Goal: Information Seeking & Learning: Learn about a topic

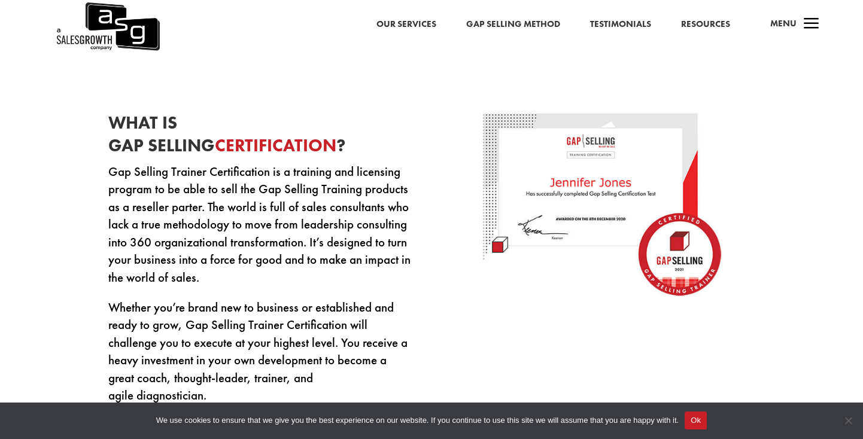
scroll to position [391, 0]
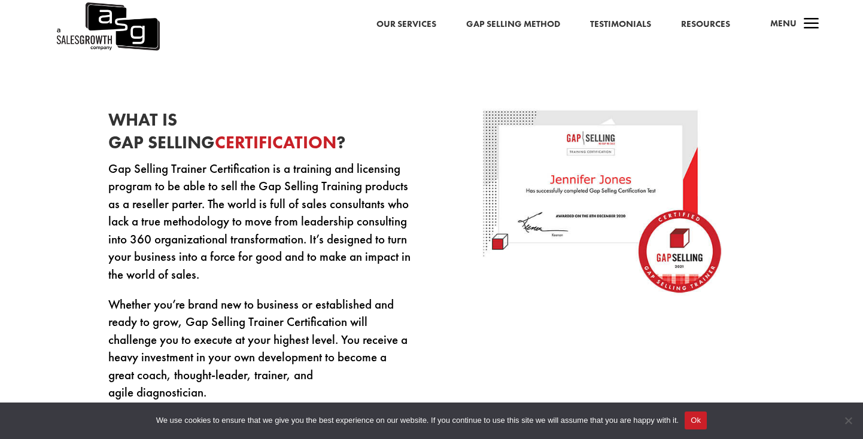
click at [118, 211] on p "Gap Selling Trainer Certification is a training and licensing program to be abl…" at bounding box center [260, 228] width 305 height 136
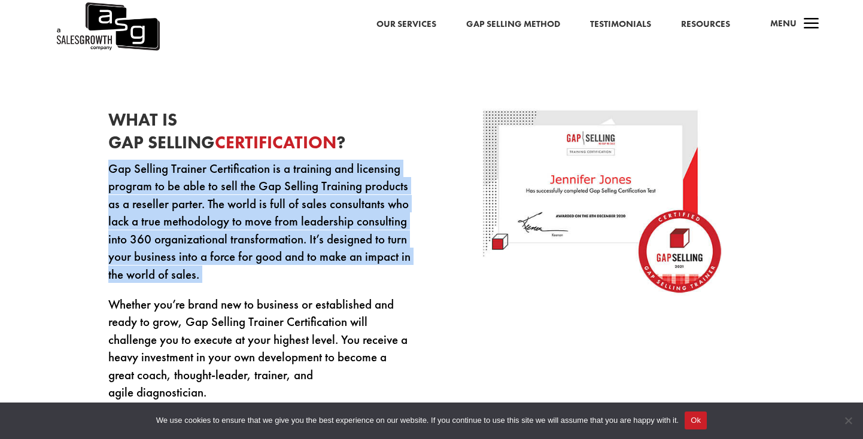
click at [118, 211] on p "Gap Selling Trainer Certification is a training and licensing program to be abl…" at bounding box center [260, 228] width 305 height 136
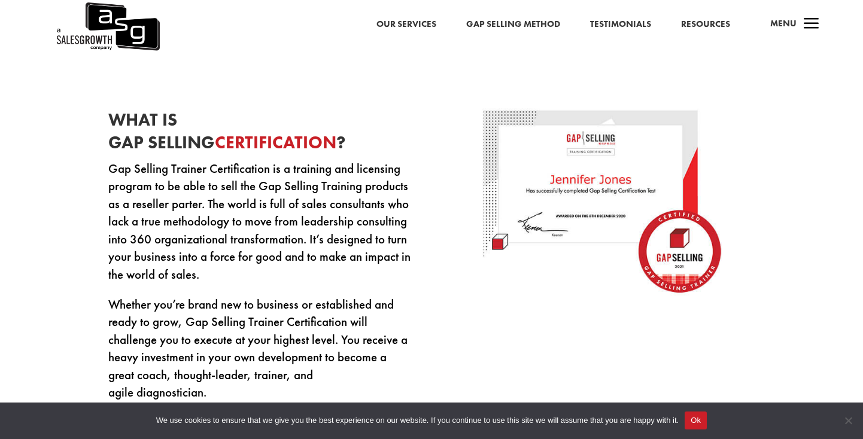
click at [118, 211] on p "Gap Selling Trainer Certification is a training and licensing program to be abl…" at bounding box center [260, 228] width 305 height 136
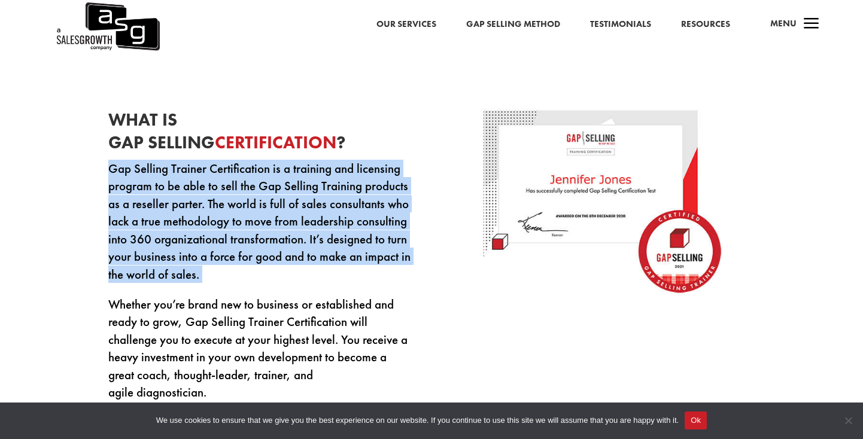
click at [118, 211] on p "Gap Selling Trainer Certification is a training and licensing program to be abl…" at bounding box center [260, 228] width 305 height 136
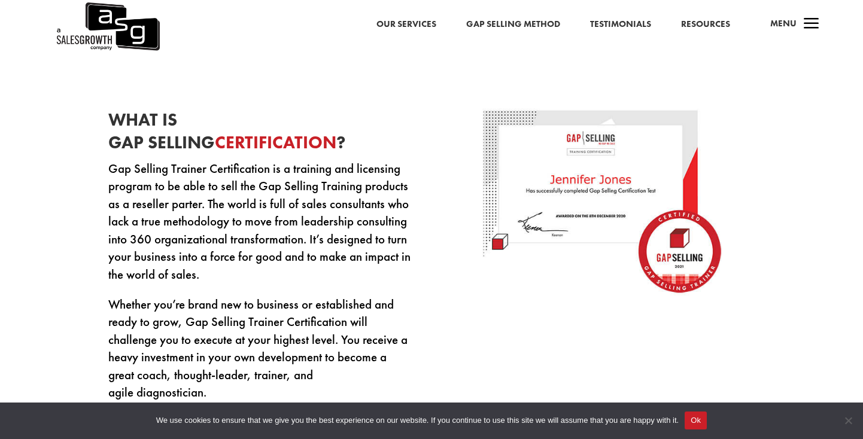
click at [118, 211] on p "Gap Selling Trainer Certification is a training and licensing program to be abl…" at bounding box center [260, 228] width 305 height 136
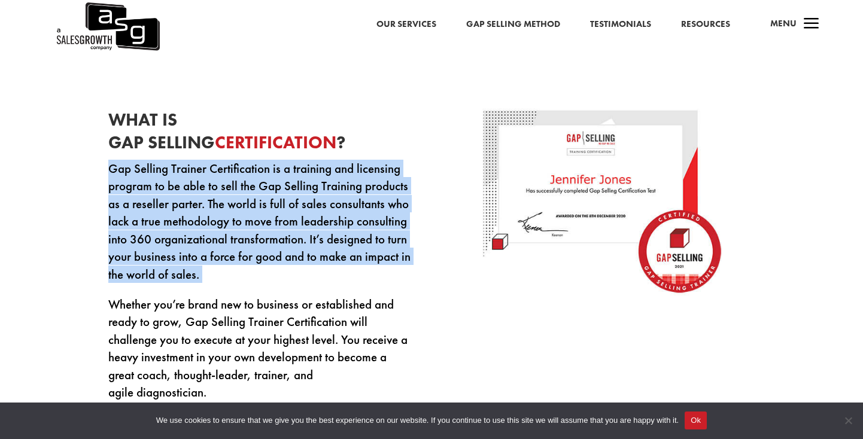
click at [118, 211] on p "Gap Selling Trainer Certification is a training and licensing program to be abl…" at bounding box center [260, 228] width 305 height 136
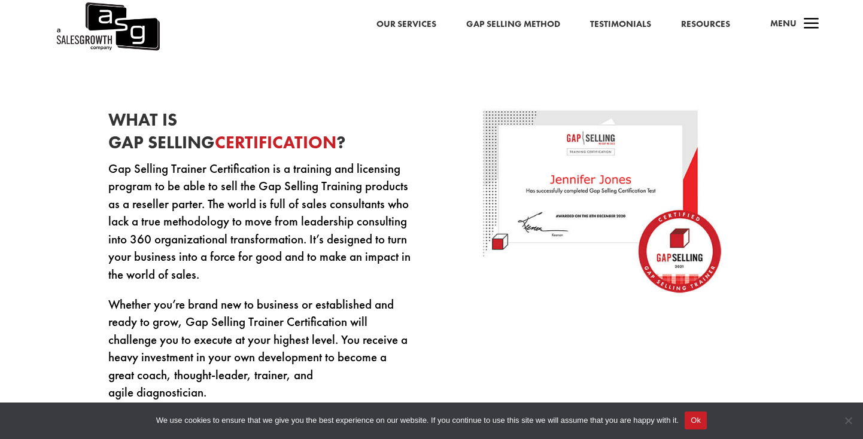
click at [118, 211] on p "Gap Selling Trainer Certification is a training and licensing program to be abl…" at bounding box center [260, 228] width 305 height 136
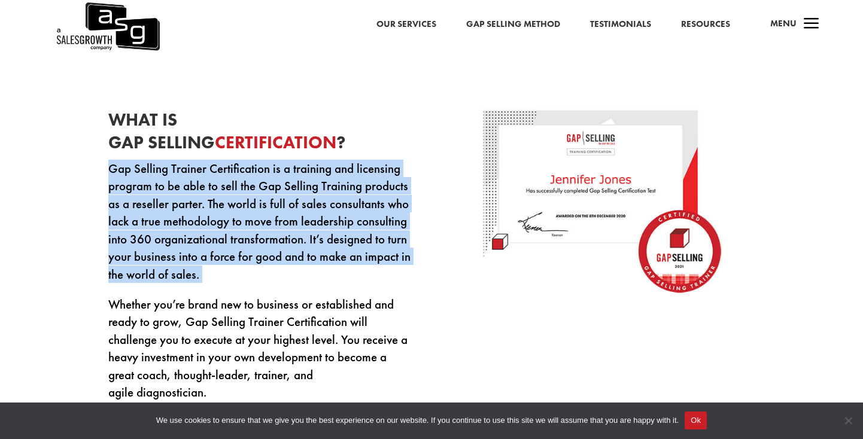
click at [118, 211] on p "Gap Selling Trainer Certification is a training and licensing program to be abl…" at bounding box center [260, 228] width 305 height 136
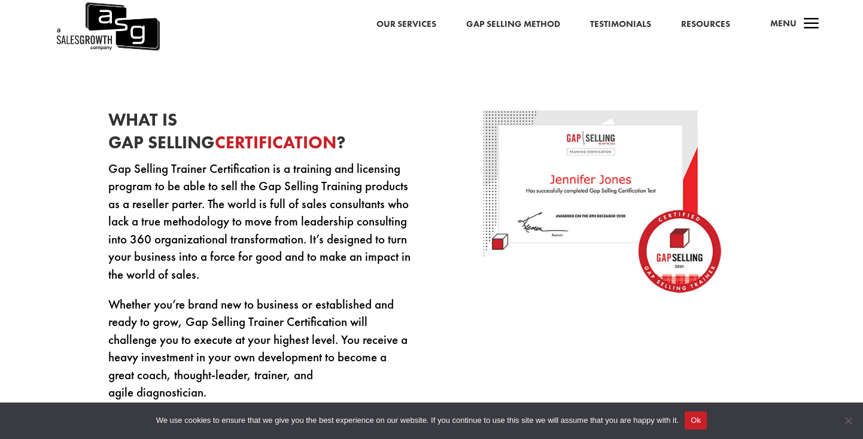
click at [118, 211] on p "Gap Selling Trainer Certification is a training and licensing program to be abl…" at bounding box center [260, 228] width 305 height 136
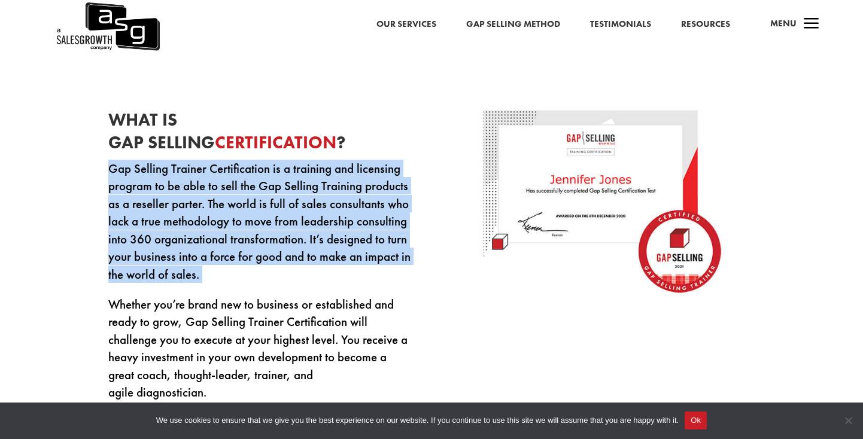
click at [118, 211] on p "Gap Selling Trainer Certification is a training and licensing program to be abl…" at bounding box center [260, 228] width 305 height 136
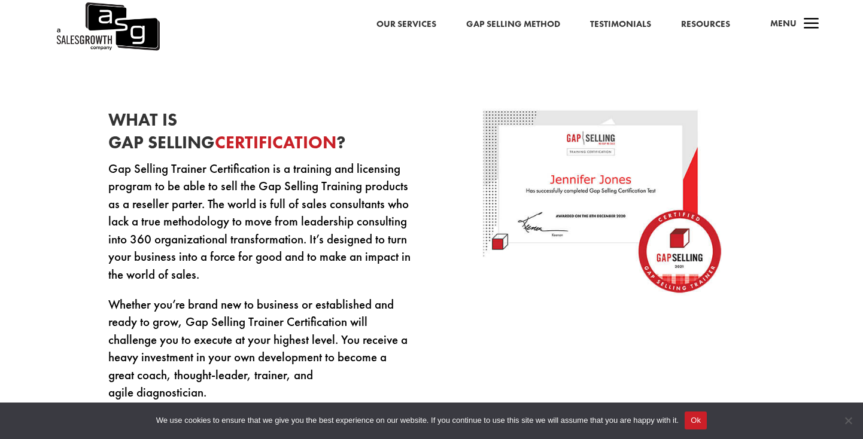
click at [118, 211] on p "Gap Selling Trainer Certification is a training and licensing program to be abl…" at bounding box center [260, 228] width 305 height 136
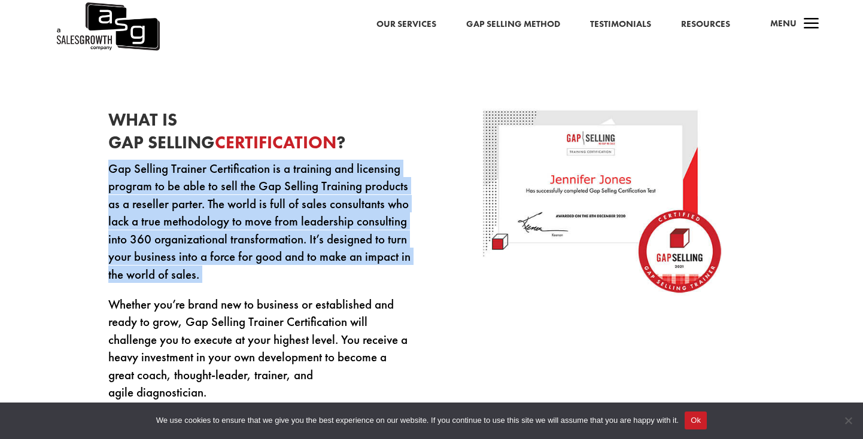
click at [118, 211] on p "Gap Selling Trainer Certification is a training and licensing program to be abl…" at bounding box center [260, 228] width 305 height 136
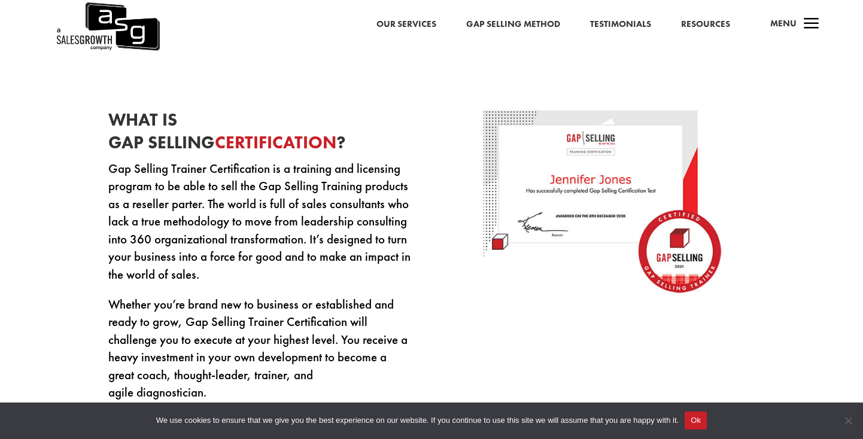
click at [118, 211] on p "Gap Selling Trainer Certification is a training and licensing program to be abl…" at bounding box center [260, 228] width 305 height 136
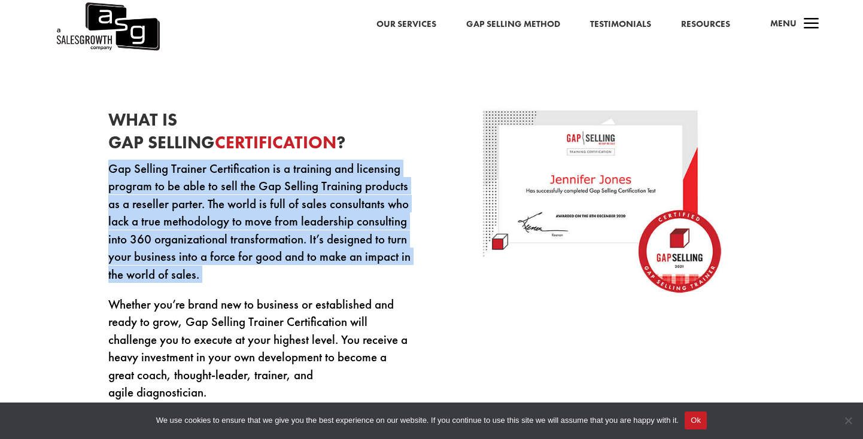
click at [118, 211] on p "Gap Selling Trainer Certification is a training and licensing program to be abl…" at bounding box center [260, 228] width 305 height 136
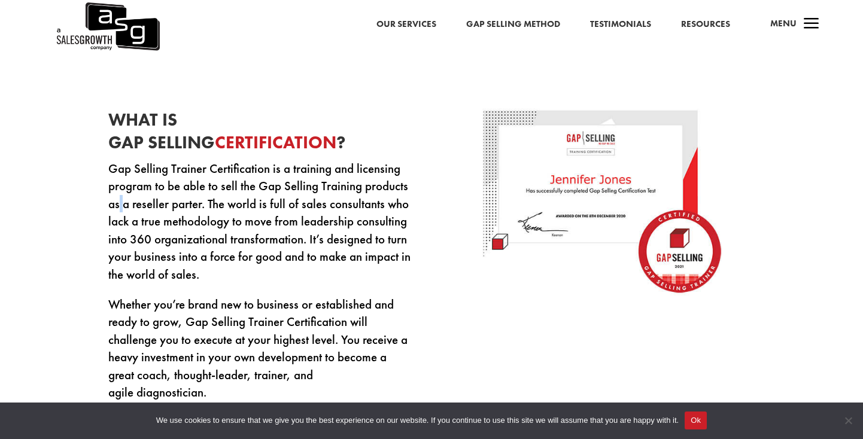
click at [118, 211] on p "Gap Selling Trainer Certification is a training and licensing program to be abl…" at bounding box center [260, 228] width 305 height 136
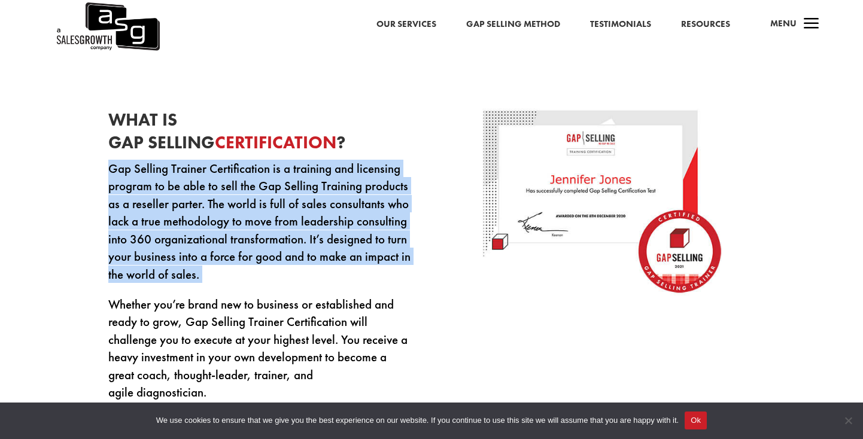
click at [118, 211] on p "Gap Selling Trainer Certification is a training and licensing program to be abl…" at bounding box center [260, 228] width 305 height 136
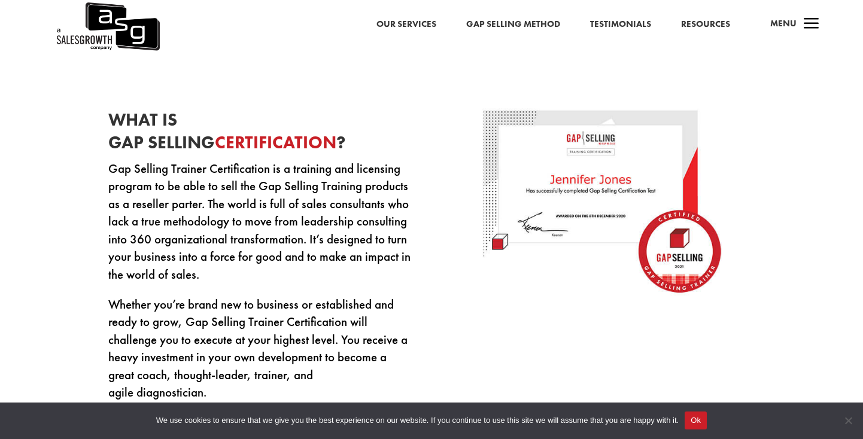
click at [118, 211] on p "Gap Selling Trainer Certification is a training and licensing program to be abl…" at bounding box center [260, 228] width 305 height 136
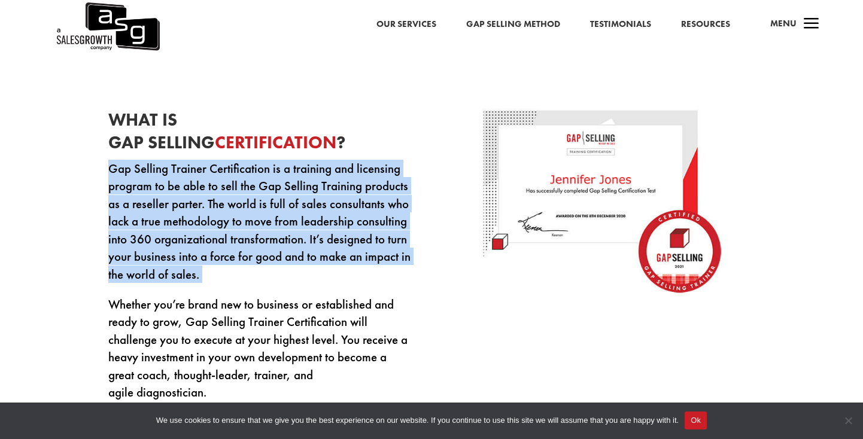
click at [118, 211] on p "Gap Selling Trainer Certification is a training and licensing program to be abl…" at bounding box center [260, 228] width 305 height 136
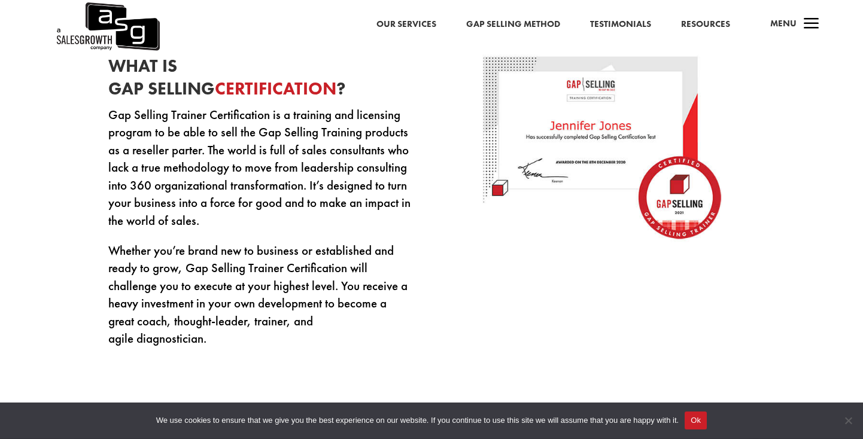
scroll to position [454, 0]
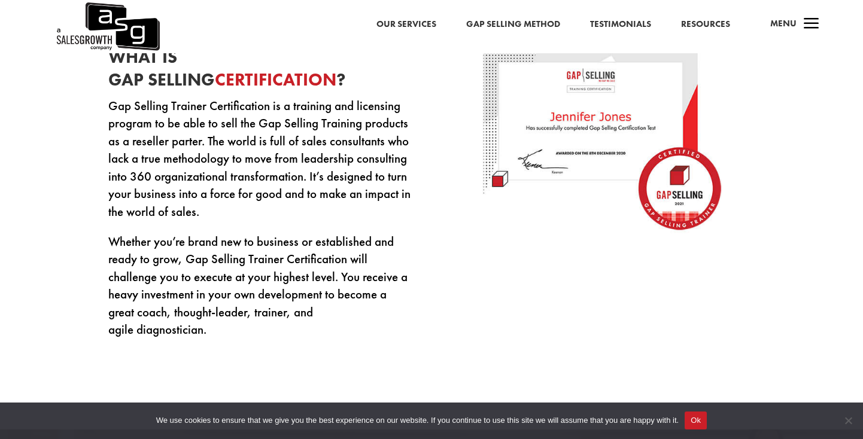
click at [118, 211] on p "Gap Selling Trainer Certification is a training and licensing program to be abl…" at bounding box center [260, 165] width 305 height 136
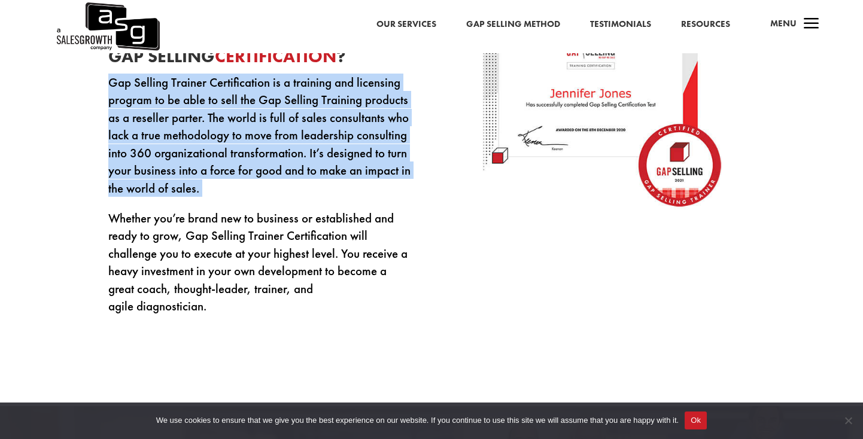
scroll to position [489, 0]
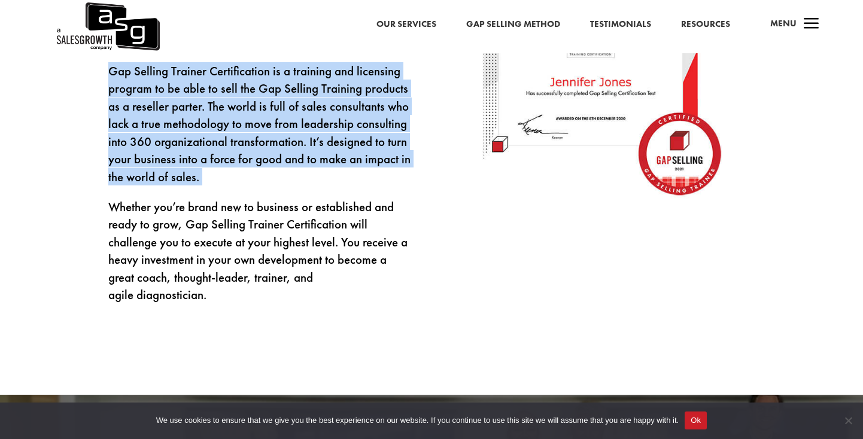
click at [128, 249] on p "Whether you’re brand new to business or established and ready to grow, Gap Sell…" at bounding box center [260, 250] width 305 height 105
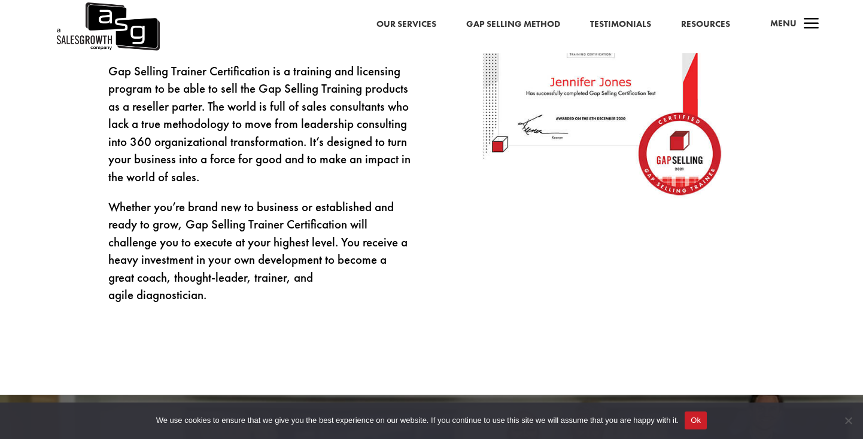
click at [128, 249] on p "Whether you’re brand new to business or established and ready to grow, Gap Sell…" at bounding box center [260, 250] width 305 height 105
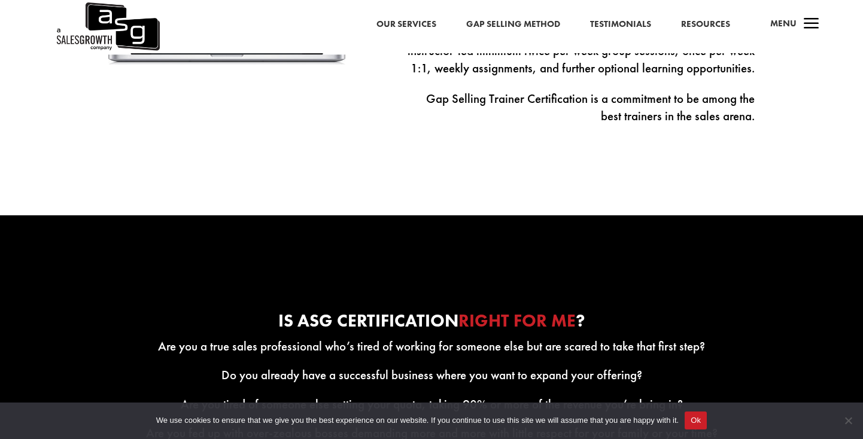
scroll to position [1435, 0]
